Goal: Use online tool/utility: Utilize a website feature to perform a specific function

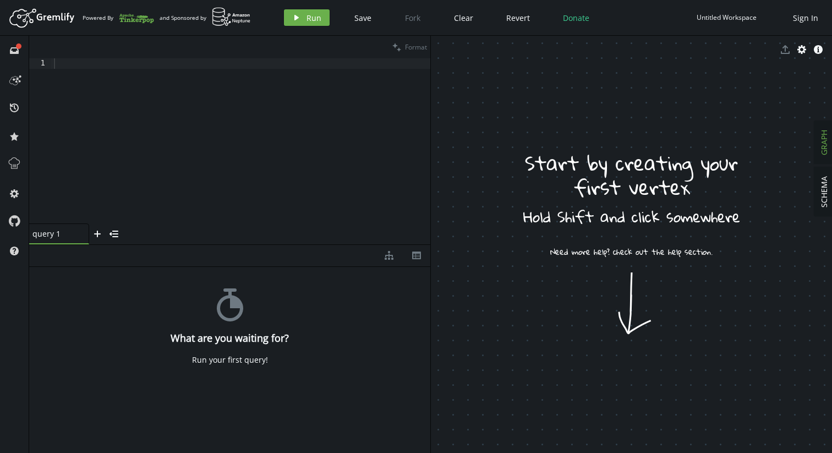
click at [170, 95] on div at bounding box center [241, 151] width 379 height 186
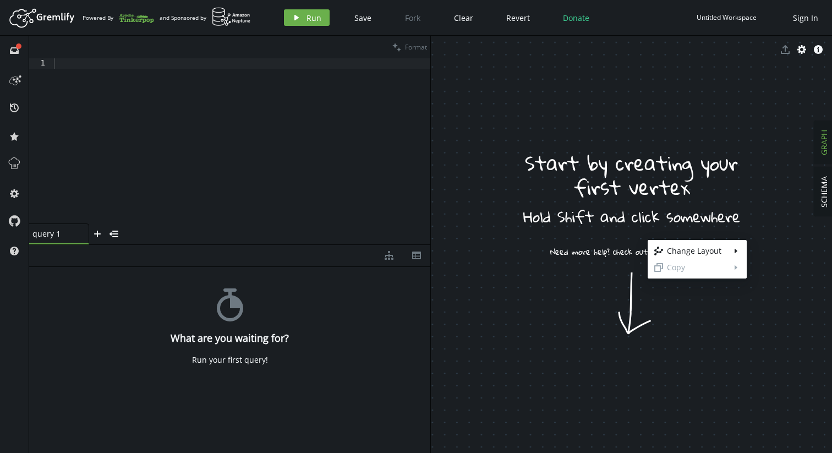
click at [214, 108] on body "Artboard Created with Sketch. Powered By and Sponsored by play Run Save Fork Cl…" at bounding box center [416, 226] width 832 height 453
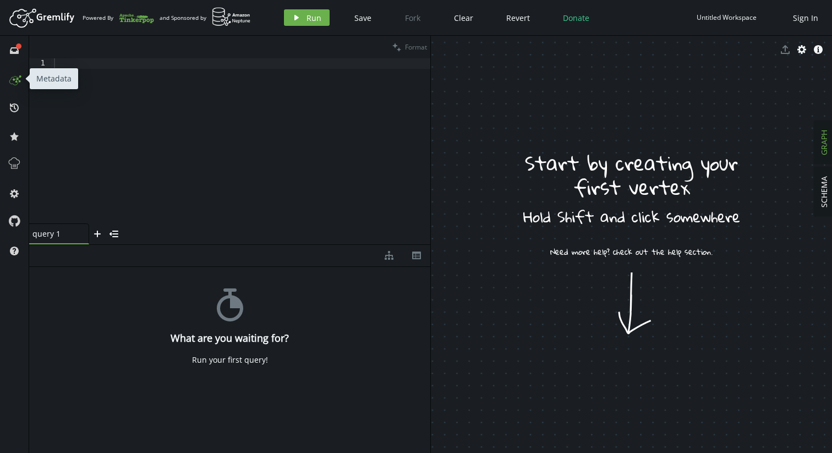
click at [18, 86] on icon at bounding box center [15, 79] width 18 height 18
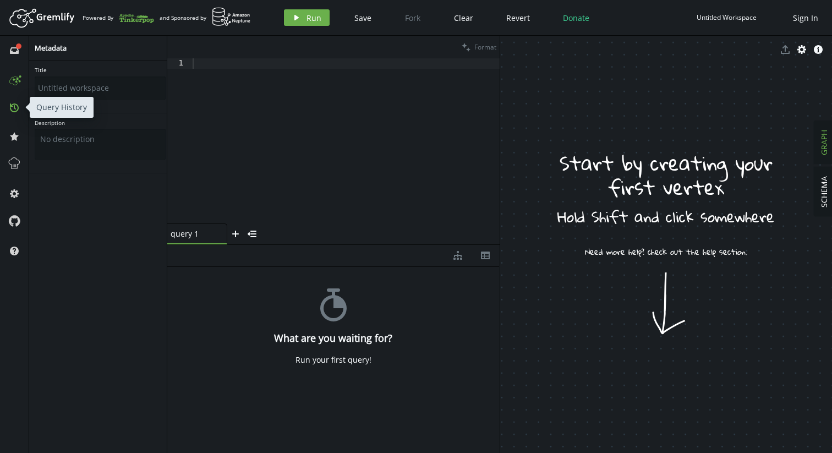
click at [16, 105] on icon at bounding box center [14, 107] width 9 height 9
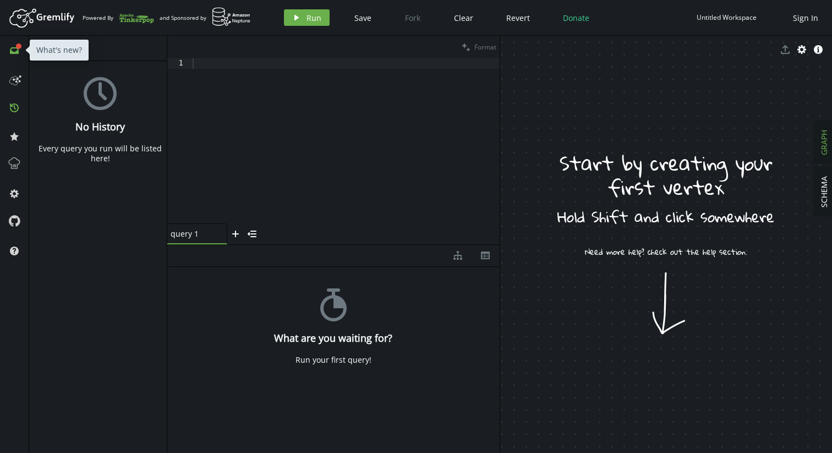
click at [17, 46] on icon at bounding box center [19, 46] width 6 height 6
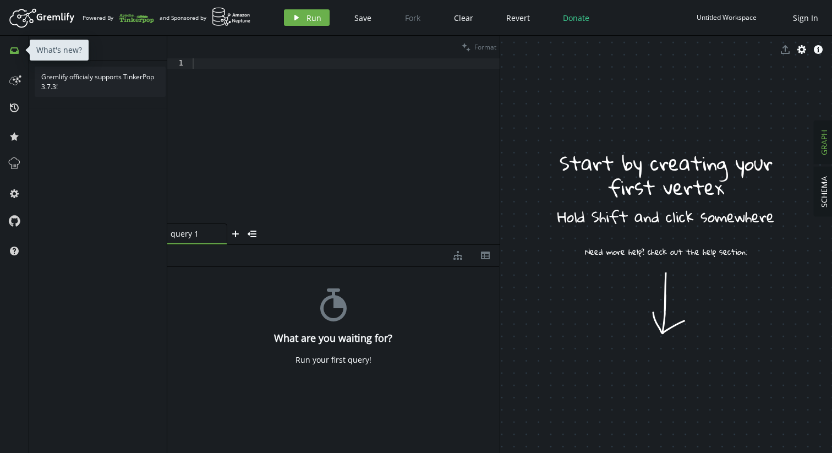
click at [17, 55] on button "inbox" at bounding box center [15, 50] width 18 height 18
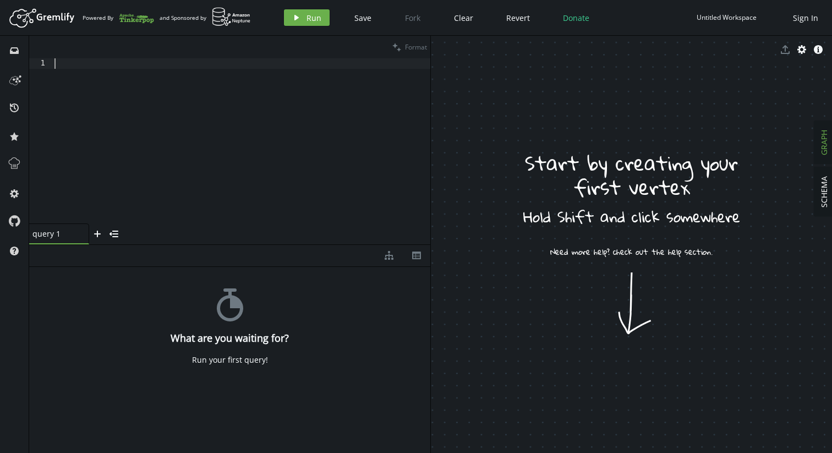
click at [204, 152] on div at bounding box center [241, 151] width 378 height 186
click at [820, 47] on icon "button" at bounding box center [818, 49] width 9 height 9
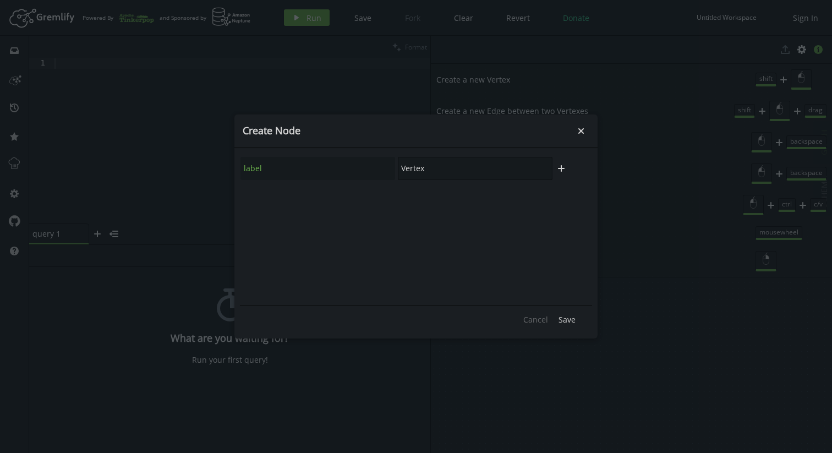
click at [456, 176] on input "Vertex" at bounding box center [475, 168] width 155 height 23
click at [560, 166] on icon "button" at bounding box center [561, 168] width 7 height 7
click at [564, 200] on icon "button" at bounding box center [562, 198] width 8 height 9
click at [568, 319] on span "Save" at bounding box center [567, 319] width 17 height 10
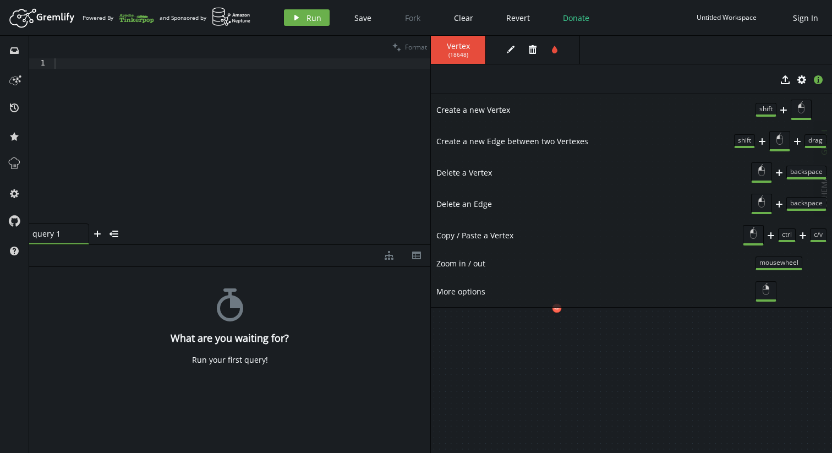
drag, startPoint x: 646, startPoint y: 219, endPoint x: 657, endPoint y: 296, distance: 77.9
click at [658, 296] on ul "Create a new Vertex shift plus Create a new Edge between two Vertexes shift plu…" at bounding box center [631, 201] width 401 height 214
drag, startPoint x: 626, startPoint y: 327, endPoint x: 648, endPoint y: 389, distance: 65.3
drag, startPoint x: 580, startPoint y: 371, endPoint x: 629, endPoint y: 371, distance: 49.0
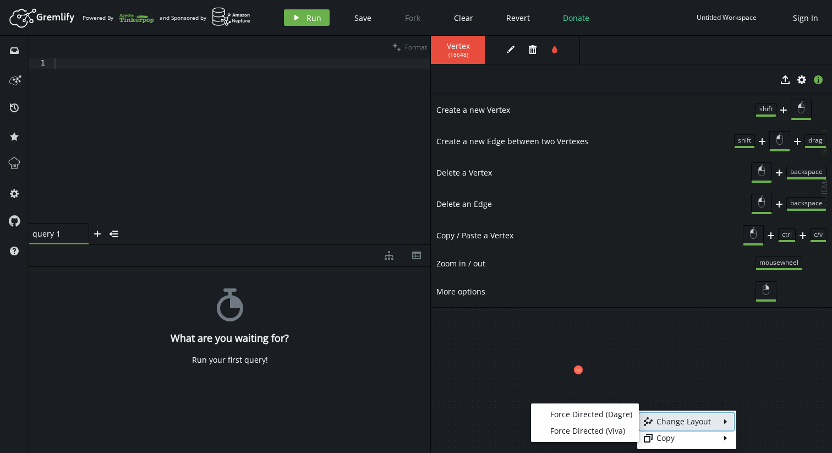
click at [683, 424] on div "Change Layout" at bounding box center [687, 421] width 61 height 11
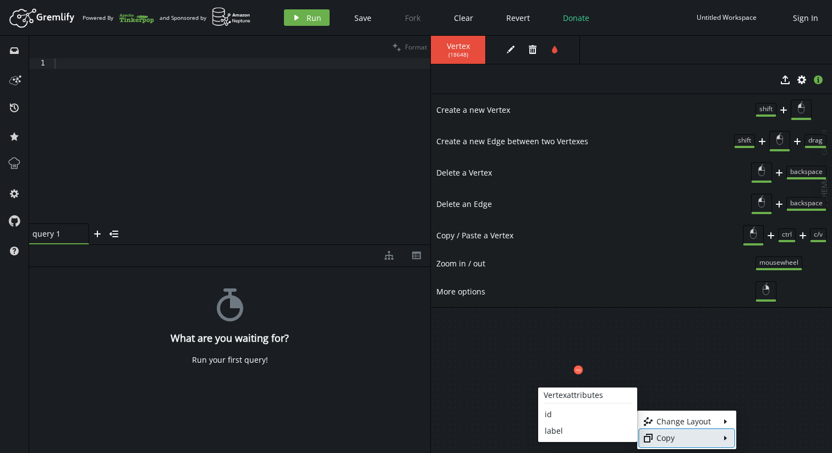
click at [678, 441] on div "Copy" at bounding box center [687, 438] width 61 height 11
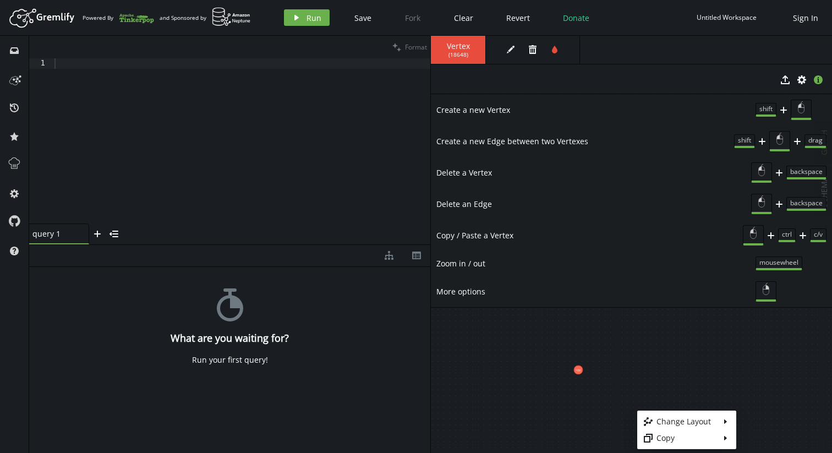
click at [578, 369] on body "Artboard Created with Sketch. Powered By and Sponsored by play Run Save Fork Cl…" at bounding box center [416, 226] width 832 height 453
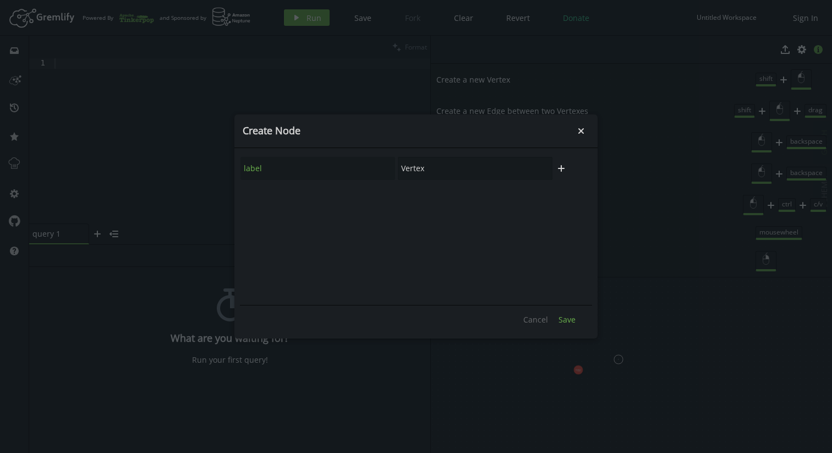
click at [569, 319] on span "Save" at bounding box center [567, 319] width 17 height 10
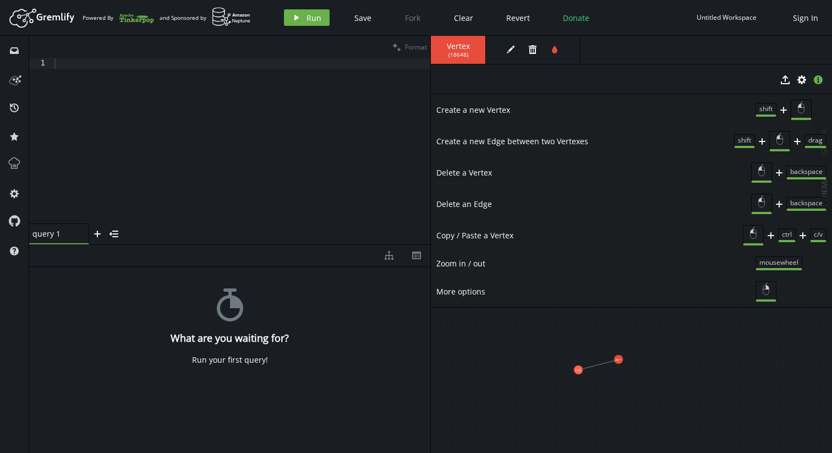
drag, startPoint x: 576, startPoint y: 369, endPoint x: 618, endPoint y: 360, distance: 42.2
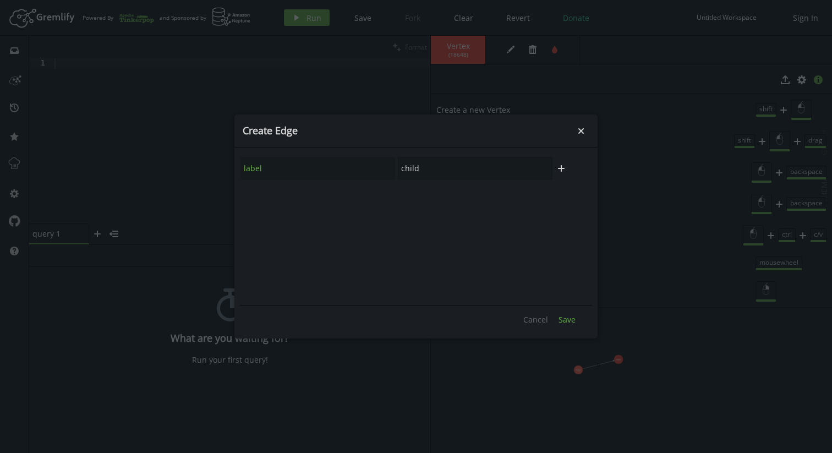
click at [565, 323] on span "Save" at bounding box center [567, 319] width 17 height 10
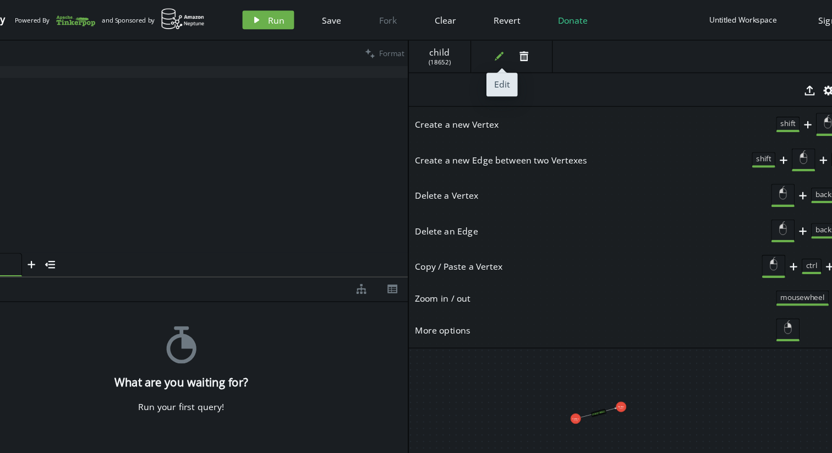
click at [511, 52] on icon "edit" at bounding box center [510, 49] width 9 height 9
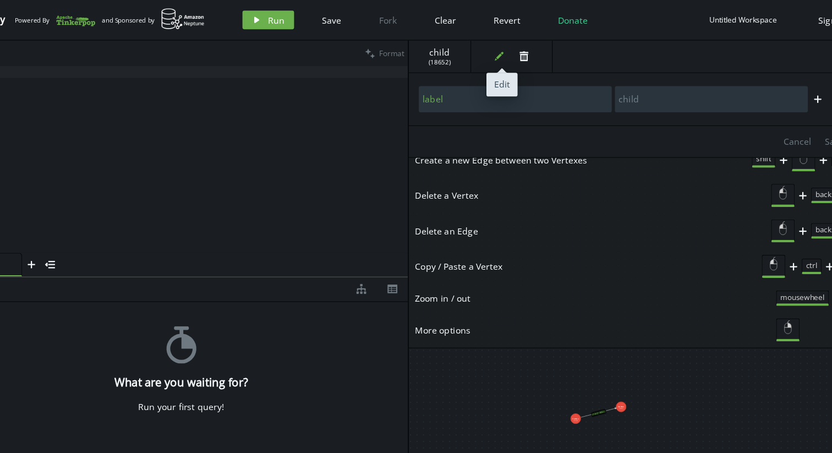
click at [511, 52] on icon "edit" at bounding box center [510, 49] width 9 height 9
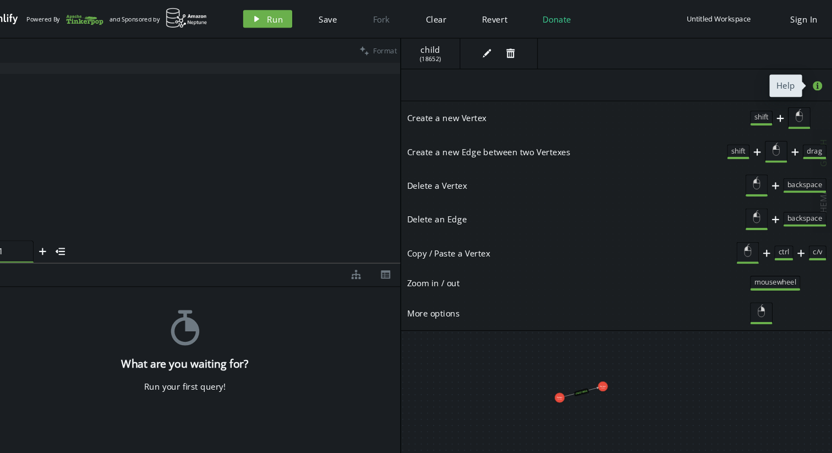
click at [817, 80] on icon "button" at bounding box center [818, 79] width 9 height 9
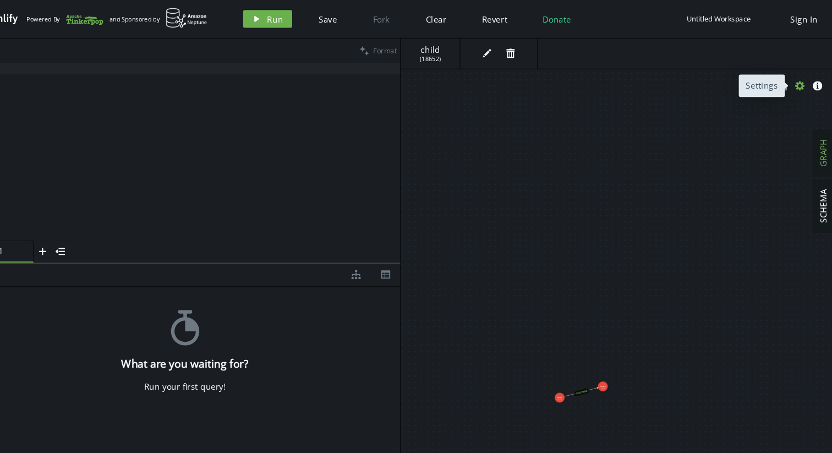
click at [800, 82] on icon "button" at bounding box center [802, 79] width 9 height 9
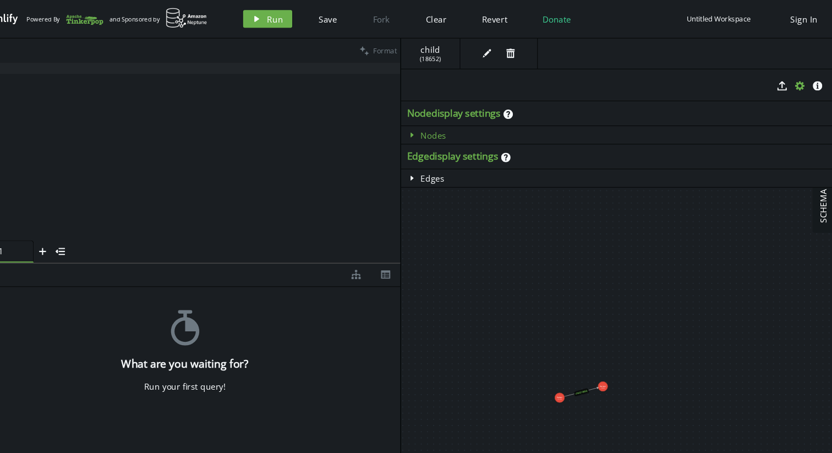
click at [442, 124] on icon "caret-right" at bounding box center [441, 125] width 9 height 9
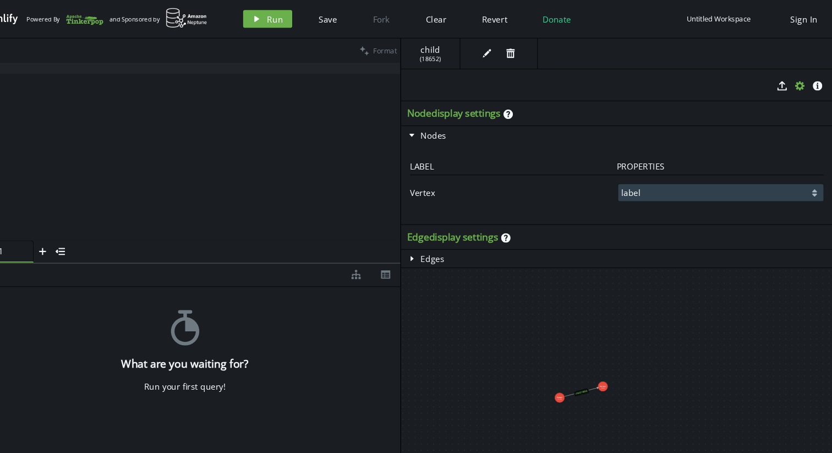
click at [700, 180] on select "label" at bounding box center [728, 179] width 191 height 16
click at [633, 171] on select "label" at bounding box center [728, 179] width 191 height 16
click at [480, 178] on div "Vertex" at bounding box center [534, 179] width 191 height 16
click at [653, 179] on select "label" at bounding box center [728, 179] width 191 height 16
click at [633, 171] on select "label" at bounding box center [728, 179] width 191 height 16
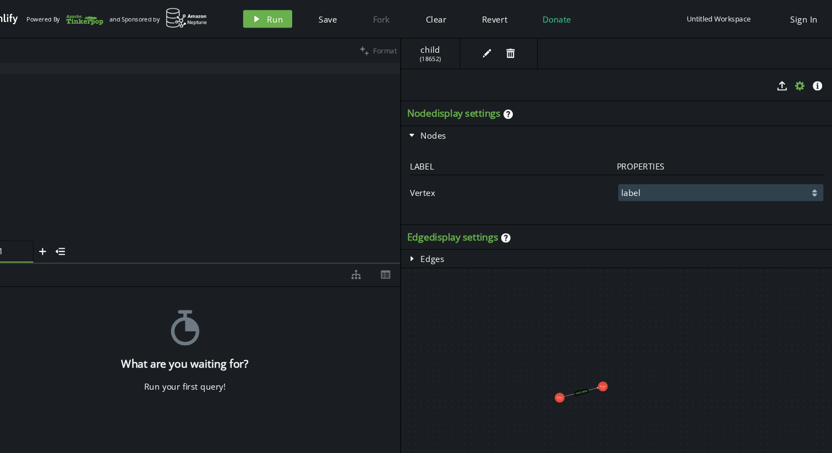
click at [653, 179] on select "label" at bounding box center [728, 179] width 191 height 16
click at [633, 171] on select "label" at bounding box center [728, 179] width 191 height 16
click at [821, 180] on select "label" at bounding box center [728, 179] width 191 height 16
click at [536, 244] on div "caret-right Edges" at bounding box center [631, 240] width 401 height 17
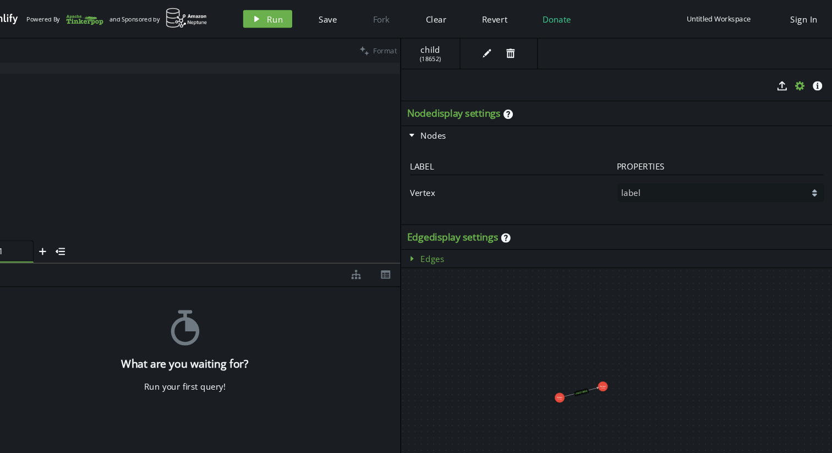
click at [444, 242] on icon "caret-right" at bounding box center [441, 240] width 9 height 9
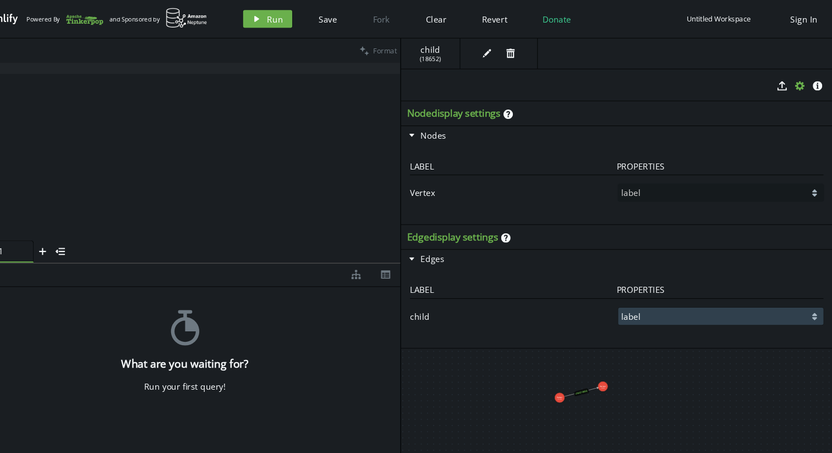
click at [674, 299] on select "label" at bounding box center [728, 294] width 191 height 16
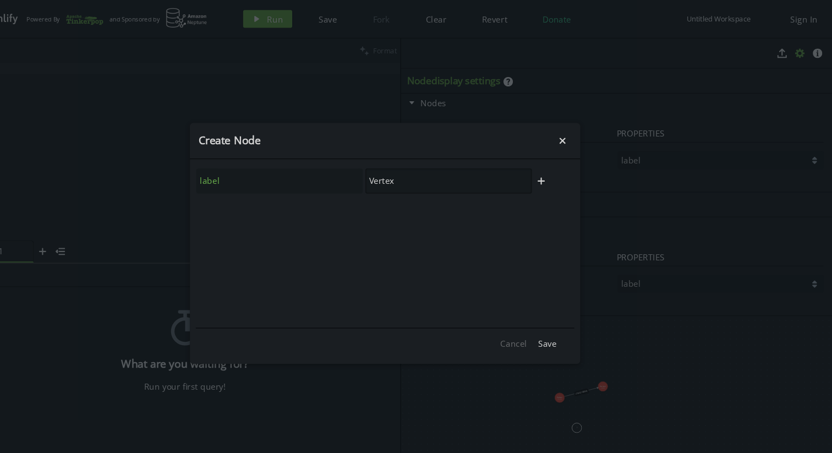
click at [438, 168] on input "Vertex" at bounding box center [475, 168] width 155 height 23
drag, startPoint x: 438, startPoint y: 168, endPoint x: 400, endPoint y: 168, distance: 38.0
click at [400, 168] on input "Vertex" at bounding box center [475, 168] width 155 height 23
type input "ajs"
click at [569, 324] on button "Save" at bounding box center [567, 319] width 28 height 17
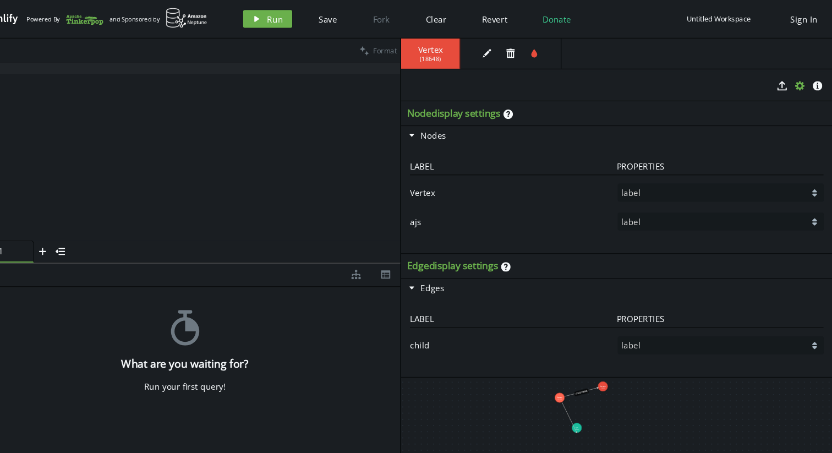
drag, startPoint x: 579, startPoint y: 373, endPoint x: 594, endPoint y: 402, distance: 33.7
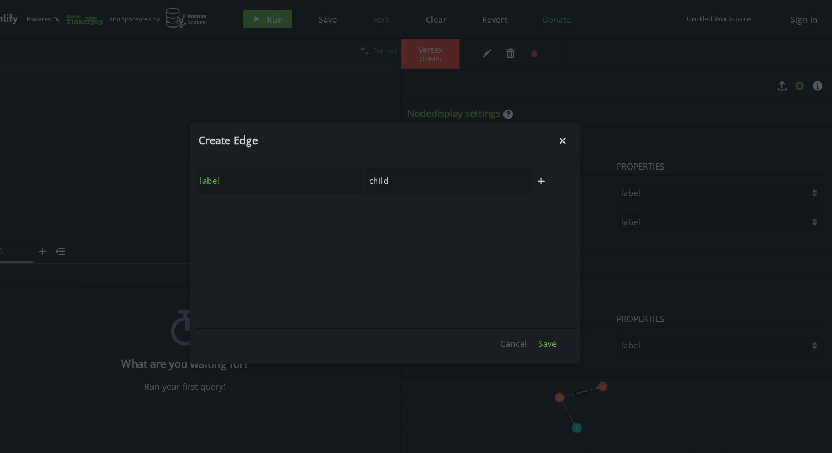
click at [569, 325] on button "Save" at bounding box center [567, 319] width 28 height 17
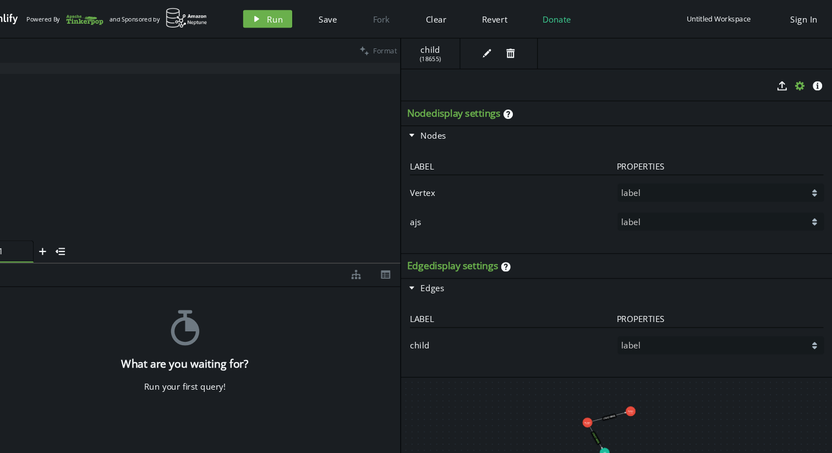
drag, startPoint x: 590, startPoint y: 396, endPoint x: 615, endPoint y: 419, distance: 34.7
drag, startPoint x: 647, startPoint y: 389, endPoint x: 634, endPoint y: 413, distance: 27.3
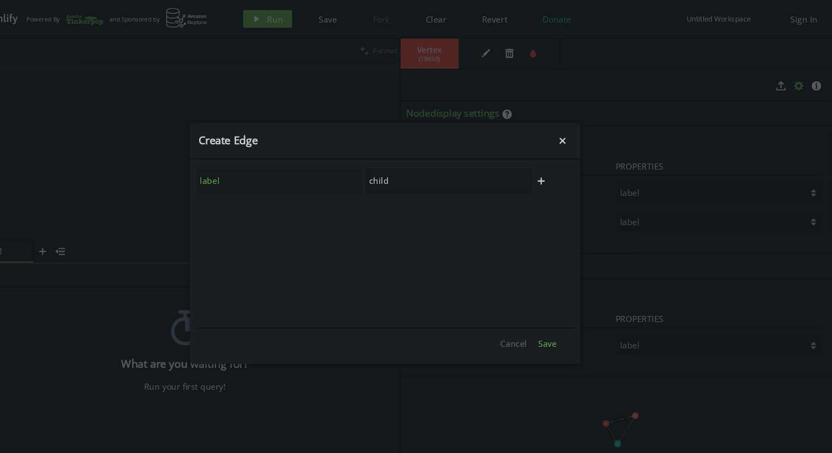
click at [563, 321] on span "Save" at bounding box center [567, 319] width 17 height 10
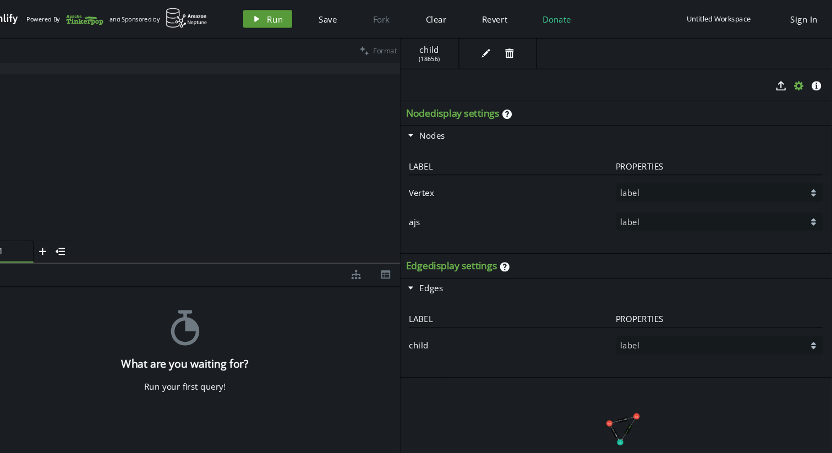
click at [314, 20] on span "Run" at bounding box center [314, 18] width 15 height 10
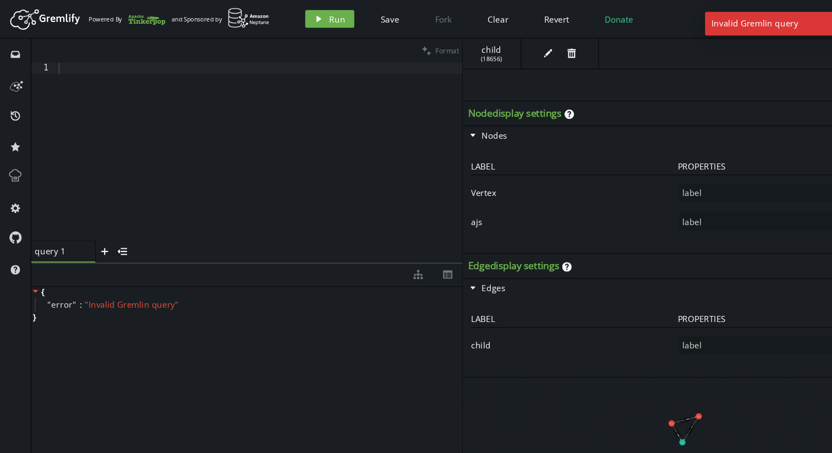
click at [67, 233] on div "query 1" at bounding box center [54, 233] width 44 height 10
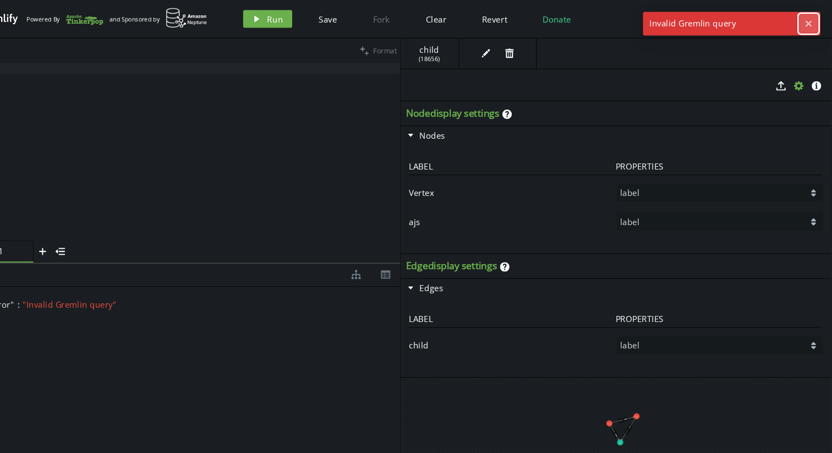
click at [812, 24] on icon "button" at bounding box center [811, 22] width 6 height 6
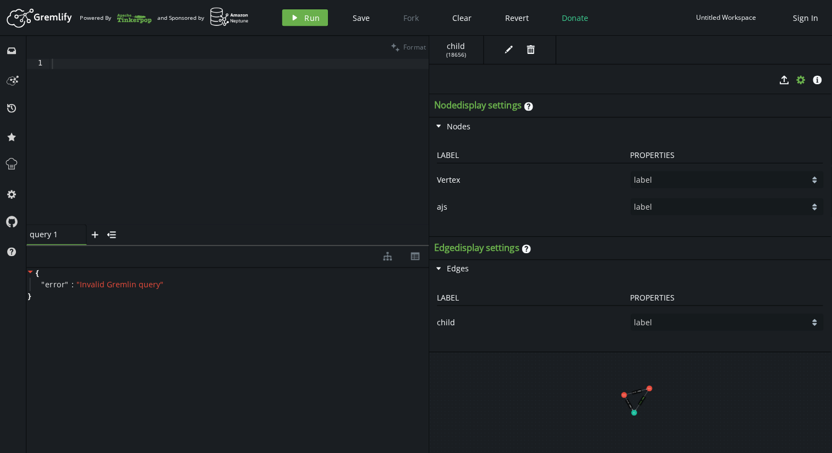
scroll to position [0, 0]
click at [804, 80] on icon "button" at bounding box center [801, 79] width 9 height 9
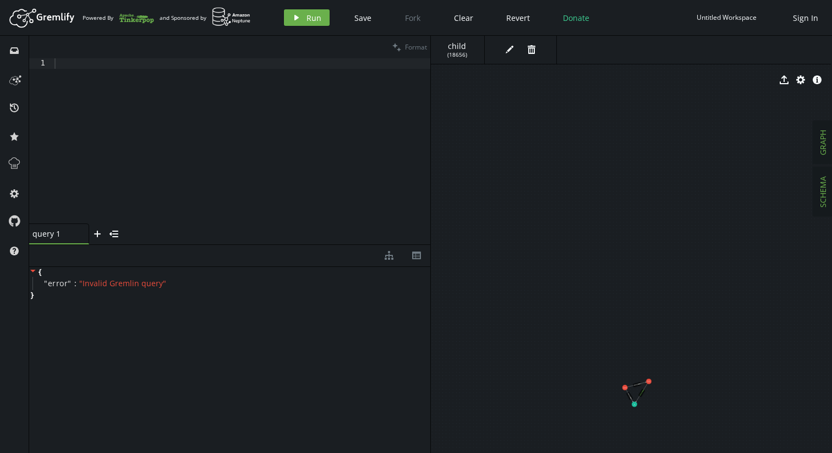
click at [822, 203] on span "SCHEMA" at bounding box center [823, 191] width 10 height 31
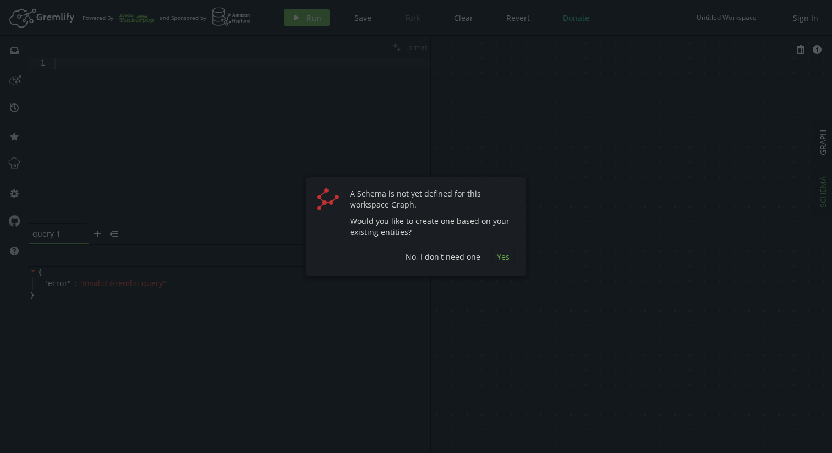
click at [502, 257] on span "Yes" at bounding box center [503, 257] width 13 height 10
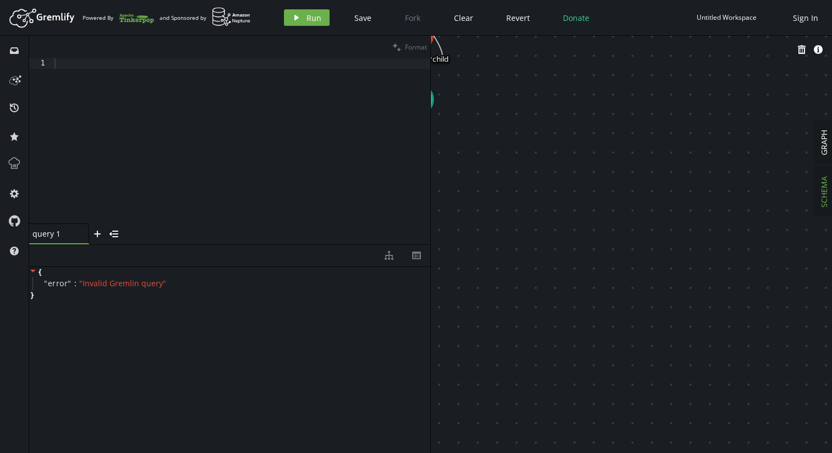
scroll to position [0, 1]
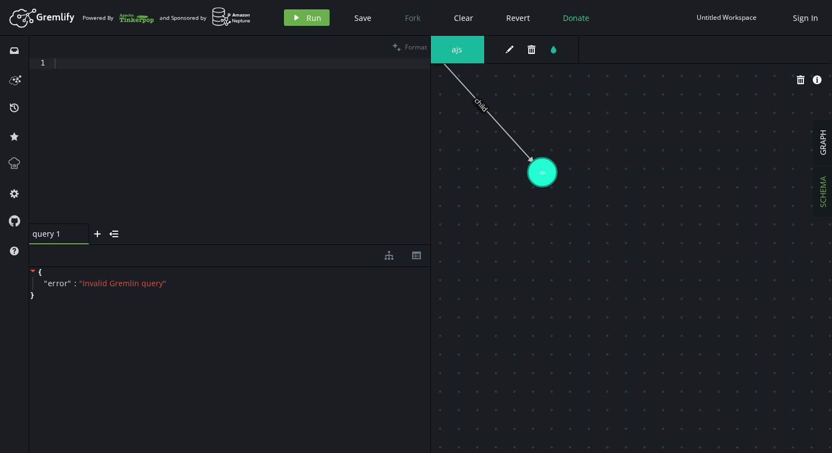
drag, startPoint x: 434, startPoint y: 97, endPoint x: 542, endPoint y: 172, distance: 132.1
drag, startPoint x: 449, startPoint y: 92, endPoint x: 475, endPoint y: 189, distance: 100.3
click at [475, 189] on div "ajs edit trash tint trash info-sign Vertex ajs child child" at bounding box center [630, 244] width 401 height 417
drag, startPoint x: 450, startPoint y: 93, endPoint x: 552, endPoint y: 135, distance: 110.6
click at [553, 135] on div "ajs edit trash tint trash info-sign Vertex ajs child child" at bounding box center [630, 244] width 401 height 417
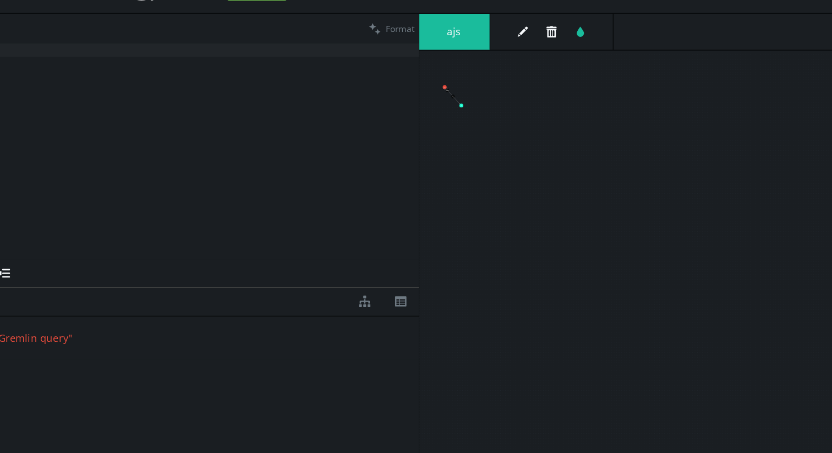
scroll to position [0, 0]
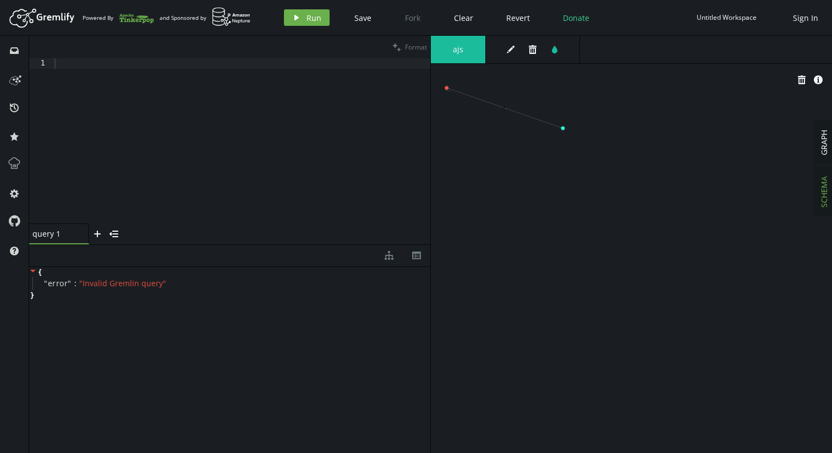
drag, startPoint x: 462, startPoint y: 105, endPoint x: 601, endPoint y: 159, distance: 149.0
drag, startPoint x: 448, startPoint y: 89, endPoint x: 495, endPoint y: 188, distance: 109.3
click at [495, 188] on div "ajs edit trash tint trash info-sign Vertex ajs child child" at bounding box center [631, 244] width 401 height 417
click at [447, 88] on div "trash info-sign" at bounding box center [631, 80] width 401 height 28
click at [446, 90] on div "trash info-sign" at bounding box center [631, 80] width 401 height 28
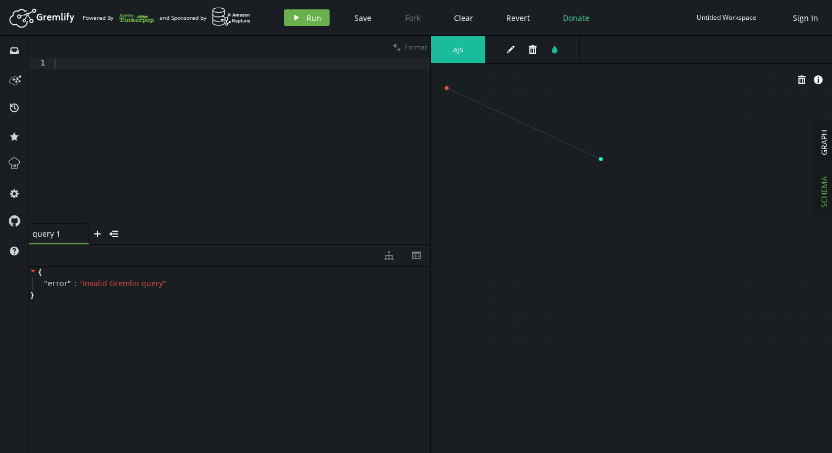
drag, startPoint x: 447, startPoint y: 89, endPoint x: 528, endPoint y: 172, distance: 116.4
click at [528, 172] on div "ajs edit trash tint trash info-sign Vertex ajs child child" at bounding box center [631, 244] width 401 height 417
click at [805, 81] on icon "button" at bounding box center [802, 79] width 8 height 9
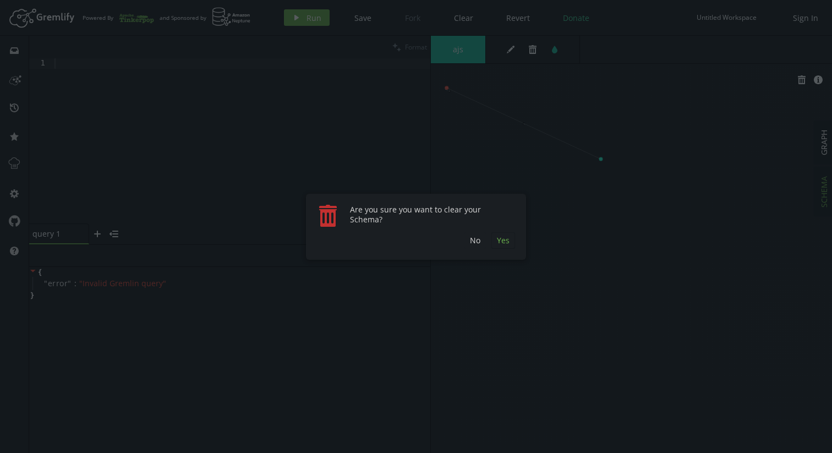
click at [506, 242] on span "Yes" at bounding box center [503, 240] width 13 height 10
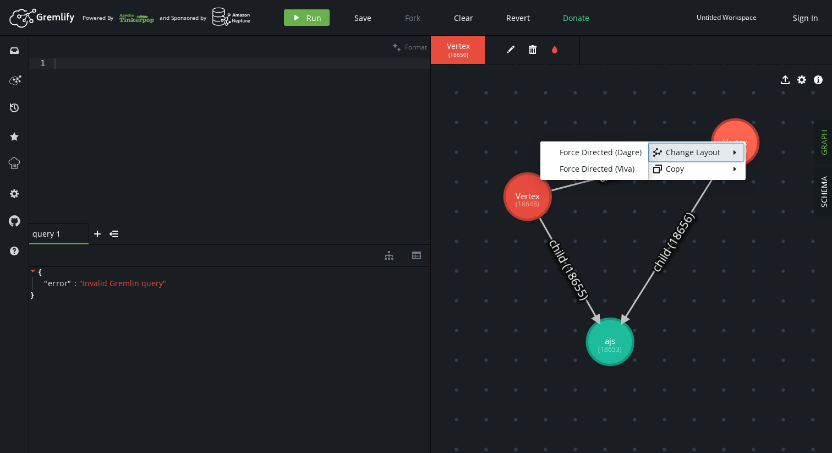
click at [723, 153] on div "Change Layout" at bounding box center [696, 152] width 61 height 11
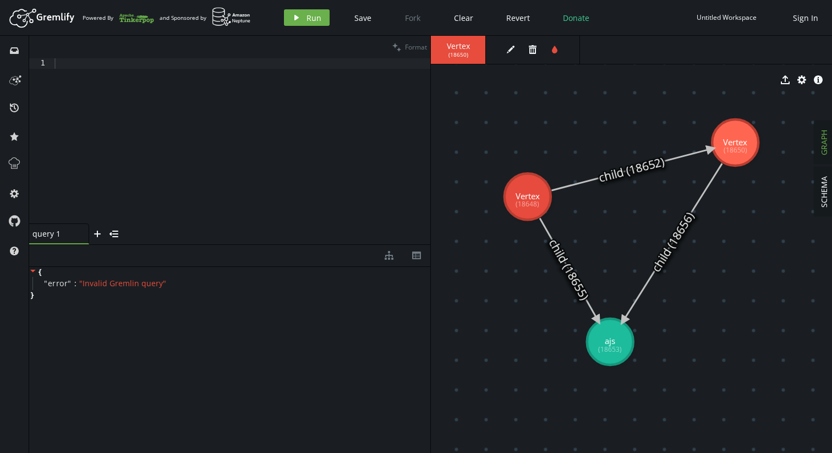
click at [461, 18] on span "Clear" at bounding box center [463, 18] width 19 height 10
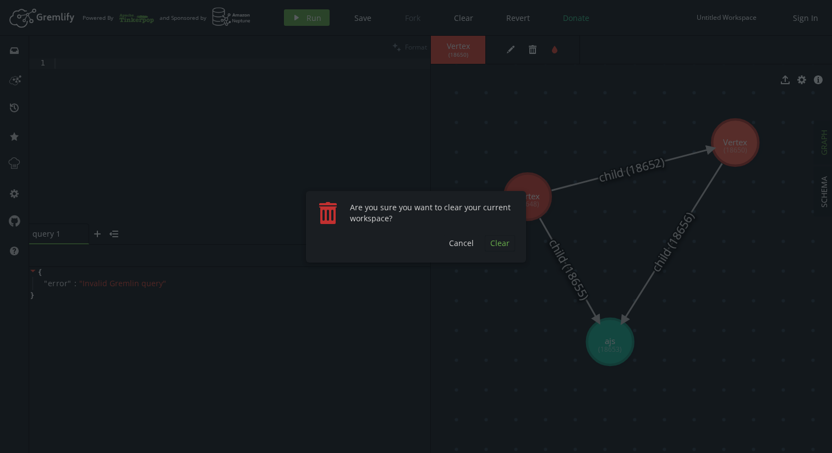
click at [500, 247] on span "Clear" at bounding box center [499, 243] width 19 height 10
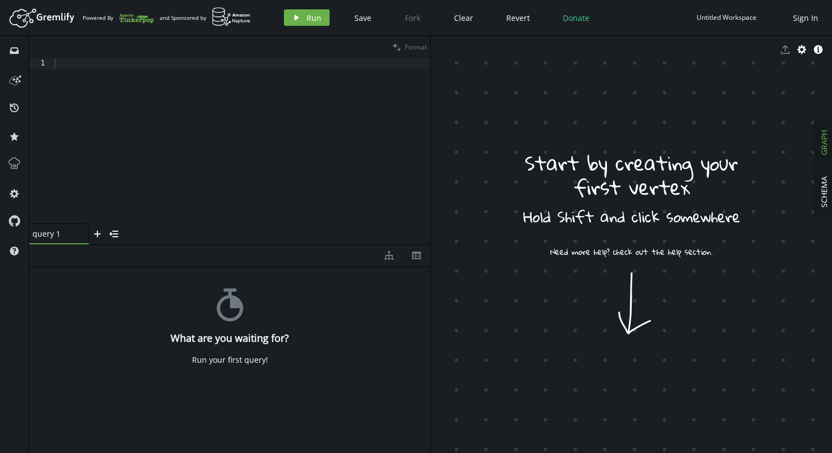
drag, startPoint x: 548, startPoint y: 278, endPoint x: 613, endPoint y: 316, distance: 75.2
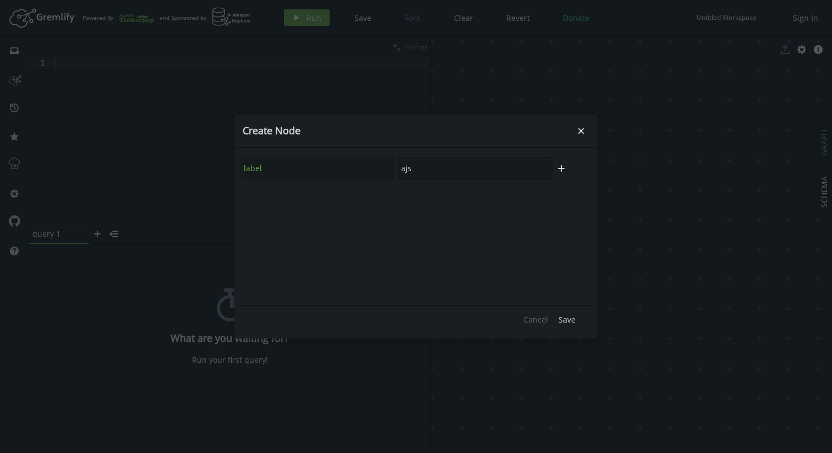
click at [394, 165] on div "label ajs" at bounding box center [396, 168] width 313 height 24
click at [576, 134] on icon "small-cross" at bounding box center [581, 131] width 11 height 11
